Goal: Information Seeking & Learning: Learn about a topic

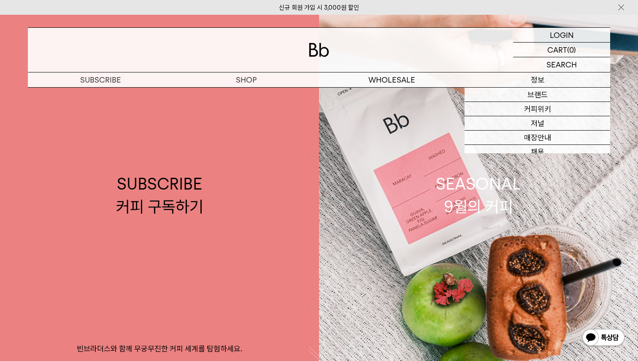
click at [551, 85] on p "정보" at bounding box center [537, 80] width 146 height 15
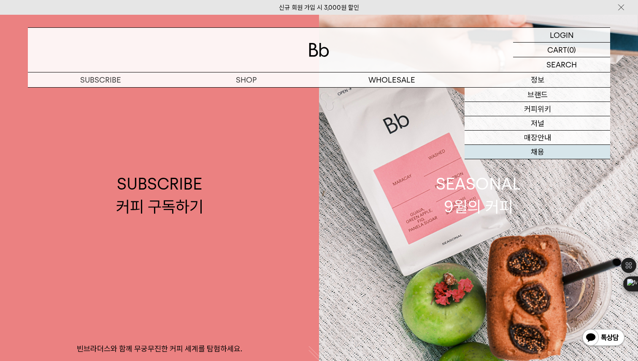
click at [532, 153] on link "채용" at bounding box center [537, 152] width 146 height 14
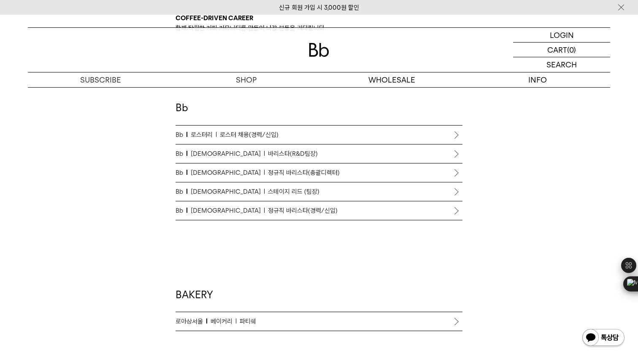
scroll to position [462, 0]
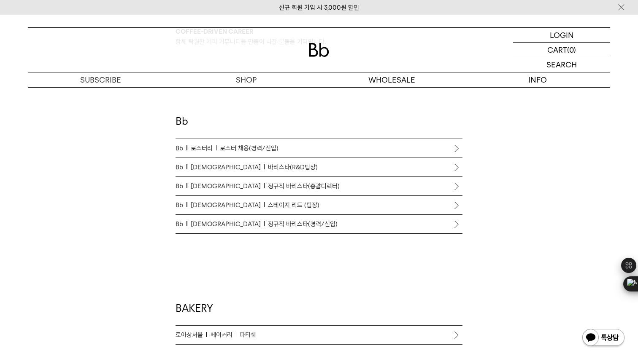
click at [265, 150] on span "로스터 채용(경력/신입)" at bounding box center [249, 148] width 59 height 10
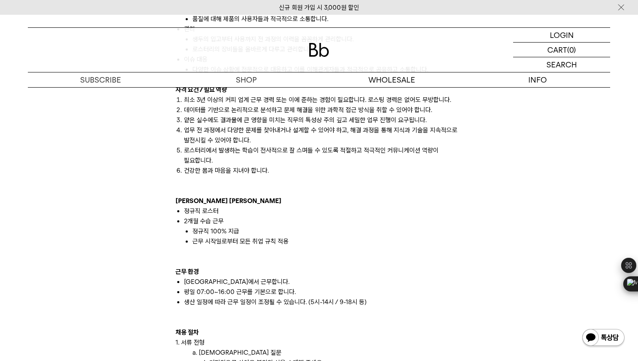
scroll to position [676, 0]
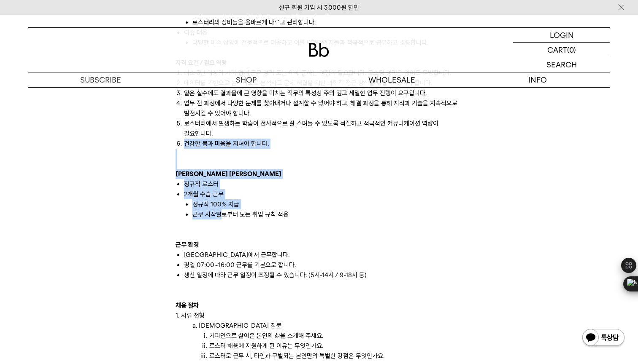
drag, startPoint x: 251, startPoint y: 132, endPoint x: 219, endPoint y: 216, distance: 90.5
click at [219, 216] on div "빈브라더스 로스터리는 탁월함을 추구하는 전문가들로 구성되어 있습니다. 감각에 의존하지 않고, 체계적인 시스템과 데이터 분석, 세심한 관리를 통…" at bounding box center [318, 174] width 287 height 719
click at [219, 216] on li "근무 시작일로부터 모든 취업 규칙 적용" at bounding box center [327, 215] width 270 height 10
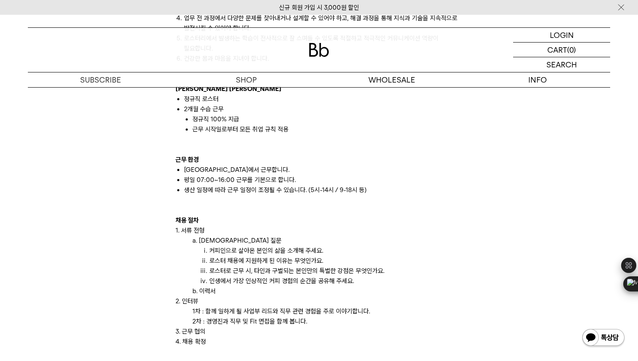
scroll to position [814, 0]
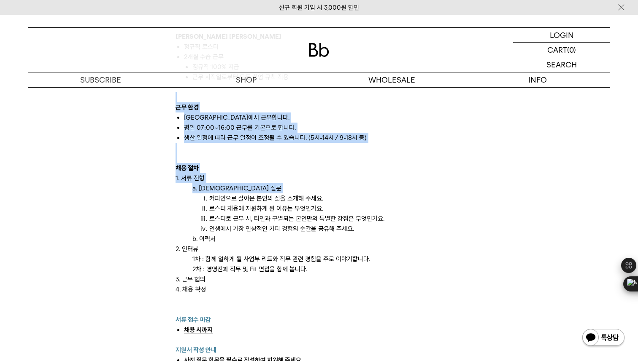
drag, startPoint x: 178, startPoint y: 95, endPoint x: 185, endPoint y: 200, distance: 105.2
click at [185, 200] on div "빈브라더스 로스터리는 탁월함을 추구하는 전문가들로 구성되어 있습니다. 감각에 의존하지 않고, 체계적인 시스템과 데이터 분석, 세심한 관리를 통…" at bounding box center [318, 36] width 287 height 719
click at [185, 200] on ol "커피인으로 살아온 본인의 삶을 소개해 주세요. 로스터 채용에 지원하게 된 이유는 무엇인가요. 로스터로 근무 시, 타인과 구별되는 본인만의 특별…" at bounding box center [323, 214] width 278 height 40
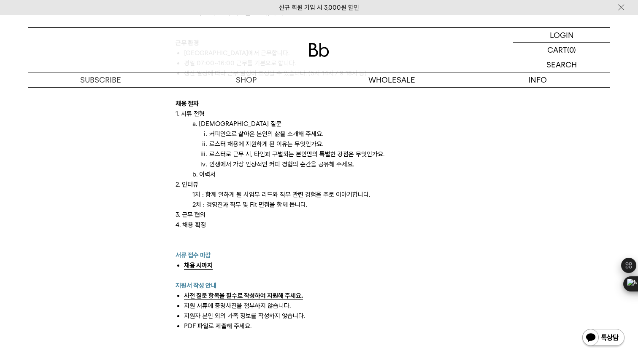
scroll to position [898, 0]
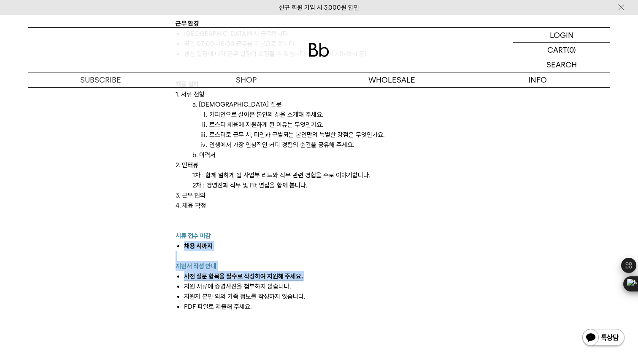
drag, startPoint x: 225, startPoint y: 222, endPoint x: 186, endPoint y: 292, distance: 80.5
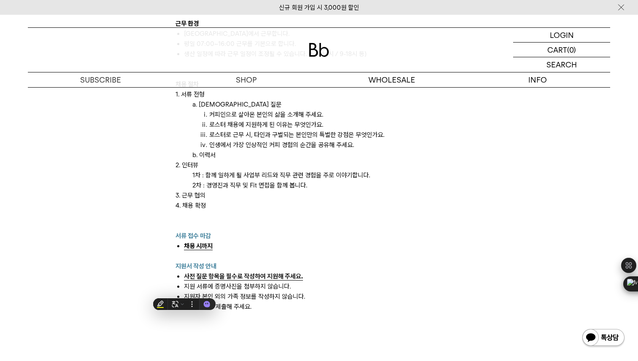
click at [219, 278] on span "사전 질문 항목을 필수로 작성하여 지원해 주세요." at bounding box center [243, 277] width 119 height 8
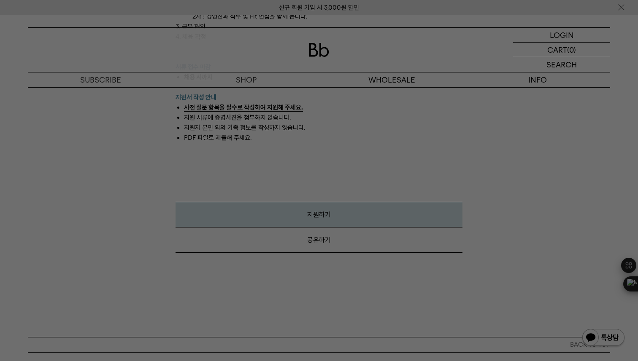
scroll to position [1084, 0]
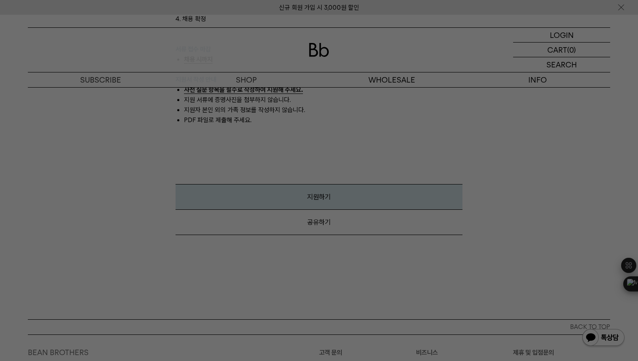
click at [245, 276] on div at bounding box center [319, 180] width 638 height 361
